Goal: Task Accomplishment & Management: Manage account settings

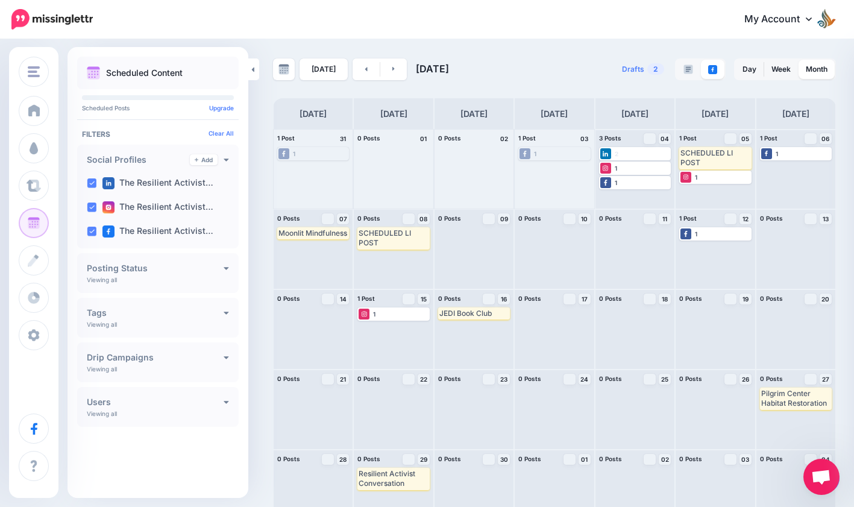
click at [357, 67] on link at bounding box center [366, 69] width 27 height 22
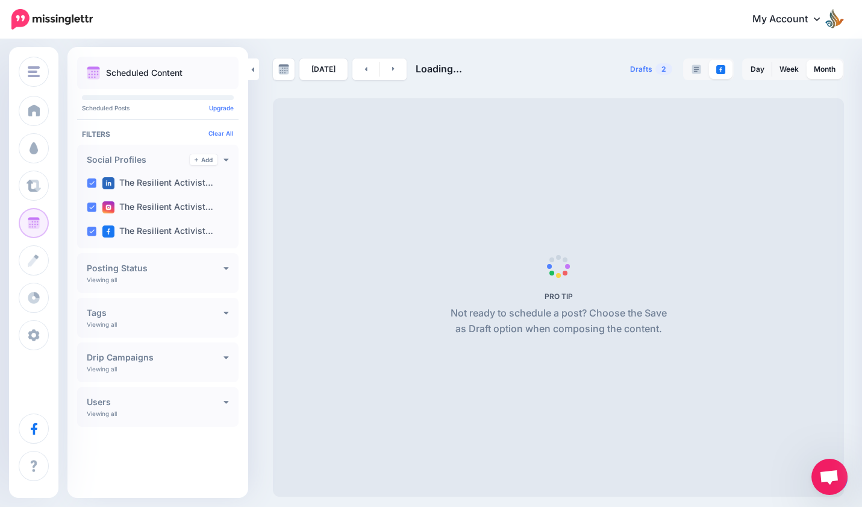
click at [357, 67] on link at bounding box center [366, 69] width 27 height 22
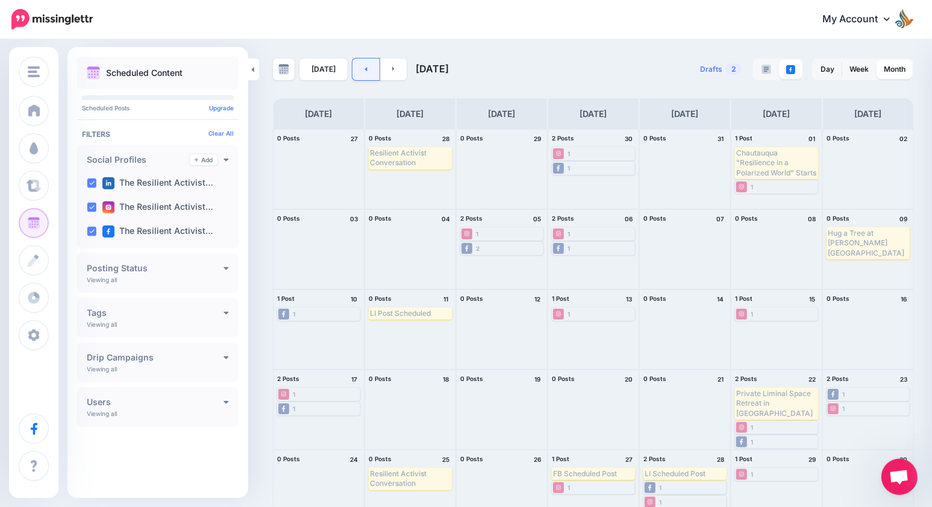
click at [368, 65] on link at bounding box center [366, 69] width 27 height 22
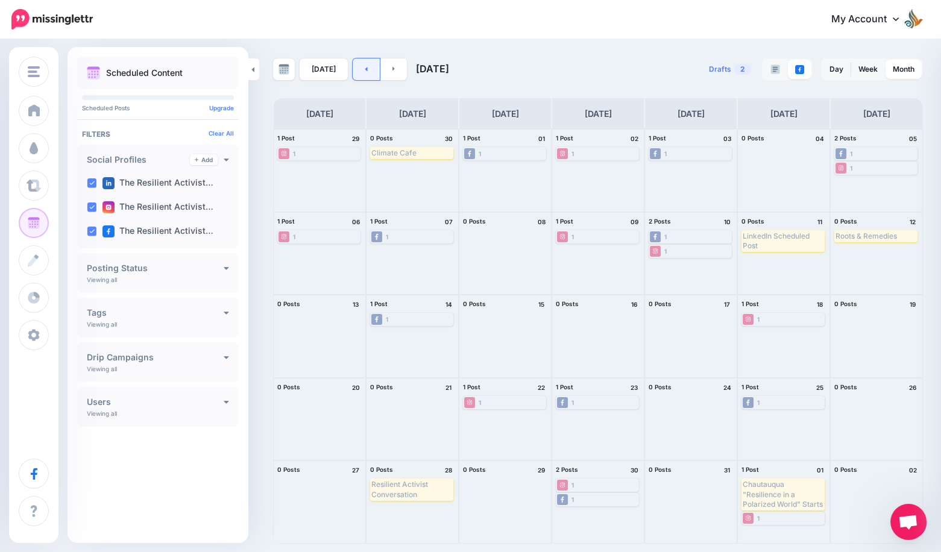
click at [358, 75] on link at bounding box center [366, 69] width 27 height 22
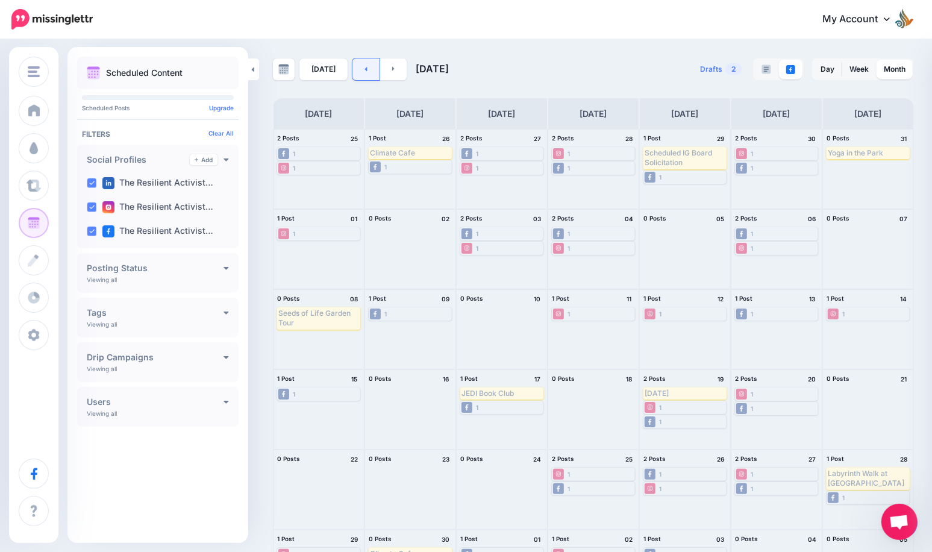
click at [365, 70] on icon at bounding box center [366, 69] width 2 height 4
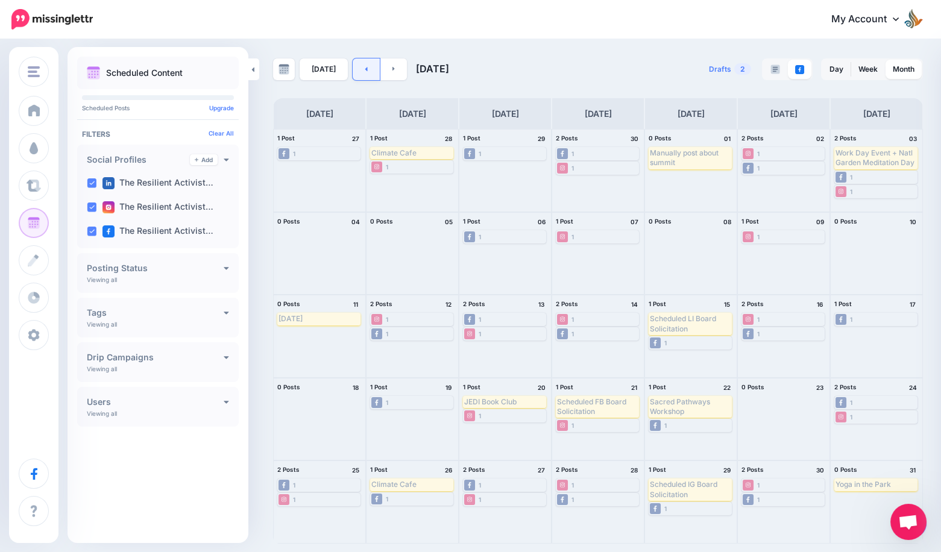
click at [363, 74] on link at bounding box center [366, 69] width 27 height 22
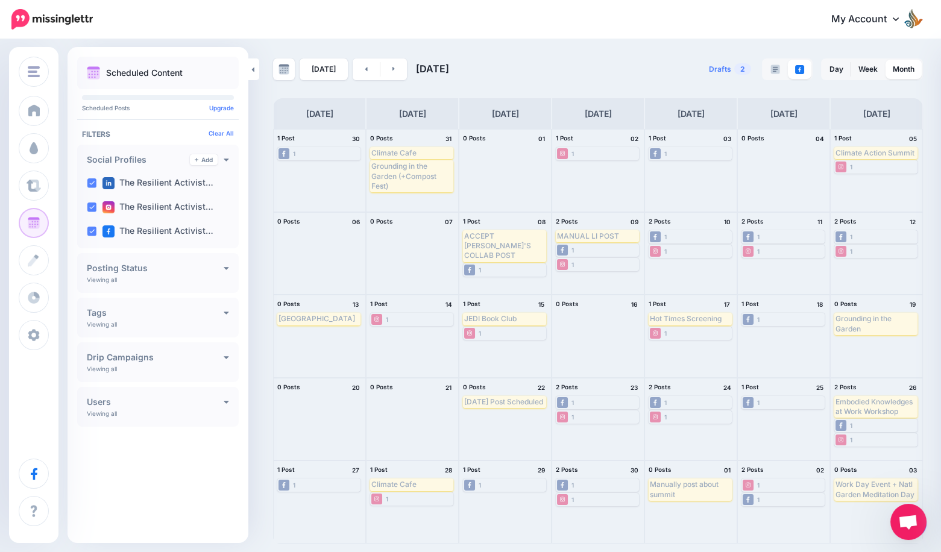
click at [853, 19] on img at bounding box center [912, 18] width 19 height 19
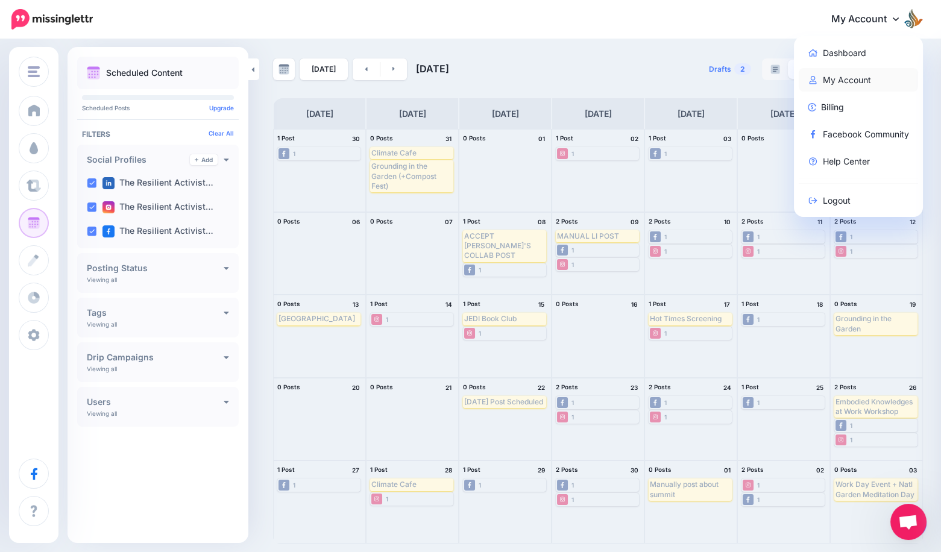
click at [853, 78] on link "My Account" at bounding box center [858, 80] width 120 height 24
